Goal: Register for event/course

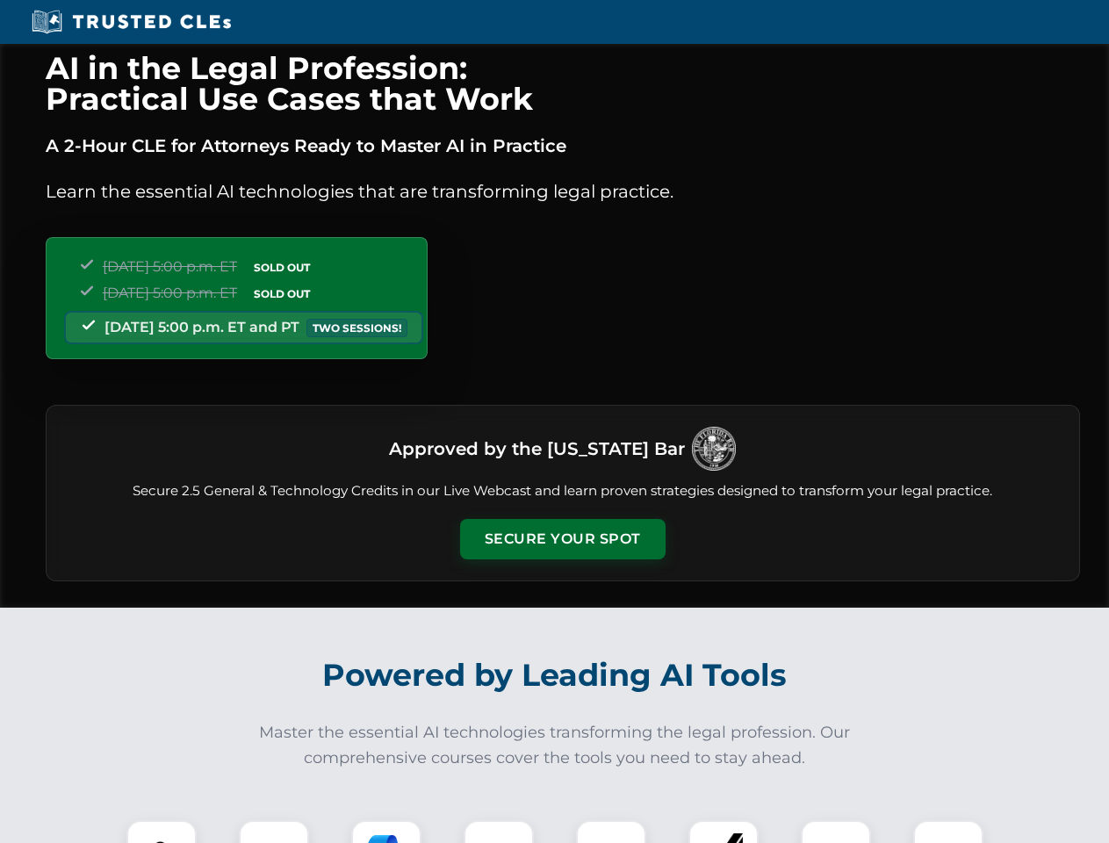
click at [562, 539] on button "Secure Your Spot" at bounding box center [562, 539] width 205 height 40
click at [162, 831] on img at bounding box center [161, 854] width 51 height 51
click at [274, 831] on div at bounding box center [274, 855] width 70 height 70
click at [386, 831] on div at bounding box center [386, 855] width 70 height 70
